Goal: Task Accomplishment & Management: Manage account settings

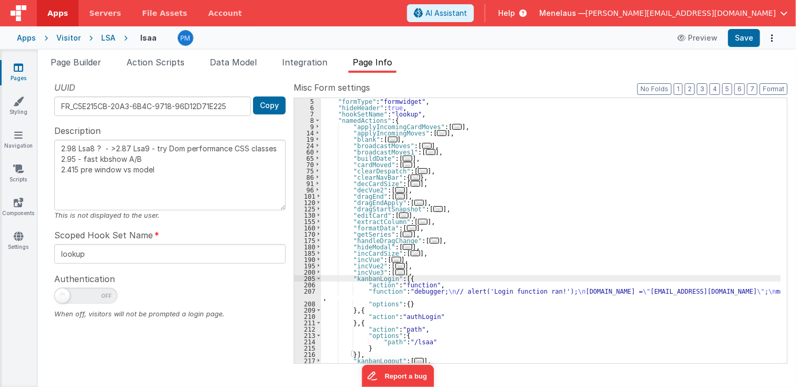
scroll to position [25, 0]
click at [91, 12] on span "Servers" at bounding box center [105, 13] width 32 height 11
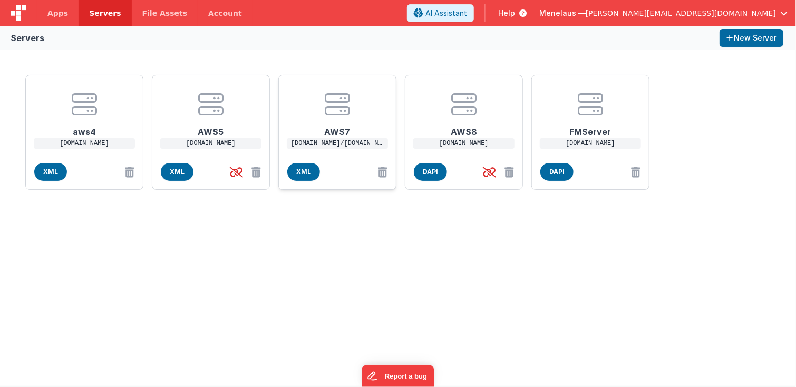
click at [335, 133] on h1 "AWS7" at bounding box center [337, 127] width 84 height 21
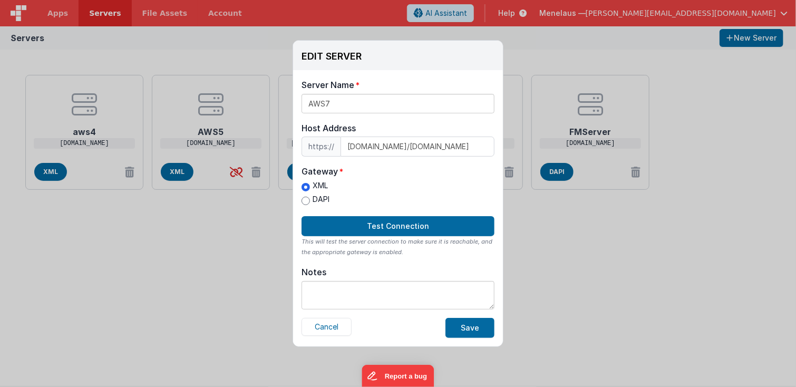
click at [312, 196] on label "DAPI" at bounding box center [316, 199] width 28 height 11
click at [310, 197] on input "DAPI" at bounding box center [306, 201] width 8 height 8
radio input "true"
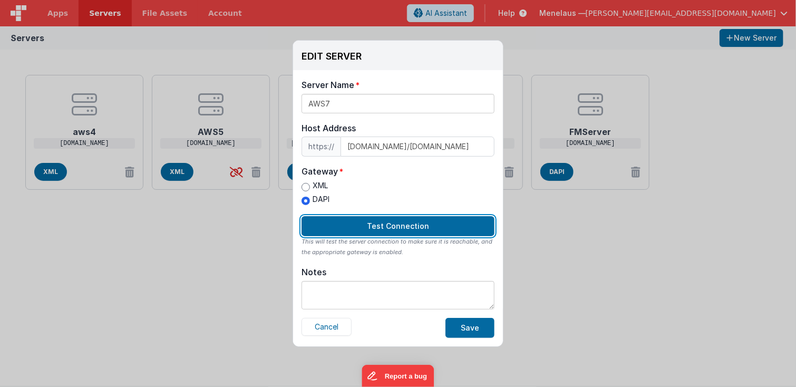
click at [374, 227] on button "Test Connection" at bounding box center [398, 226] width 193 height 20
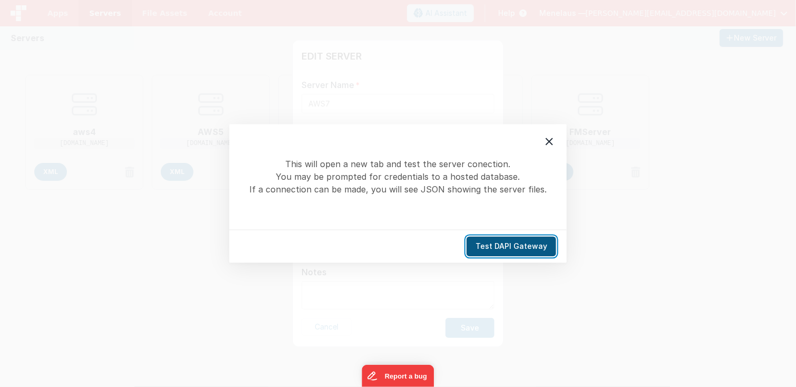
click at [517, 246] on button "Test DAPI Gateway" at bounding box center [512, 247] width 90 height 20
click at [545, 142] on icon at bounding box center [549, 142] width 13 height 13
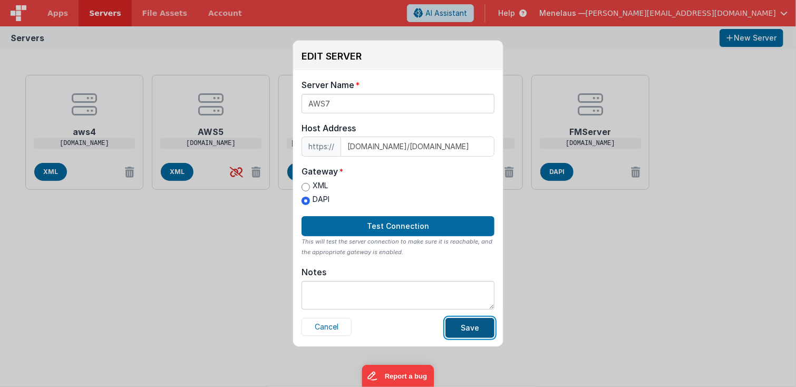
click at [477, 331] on button "Save" at bounding box center [470, 328] width 49 height 20
